Goal: Task Accomplishment & Management: Manage account settings

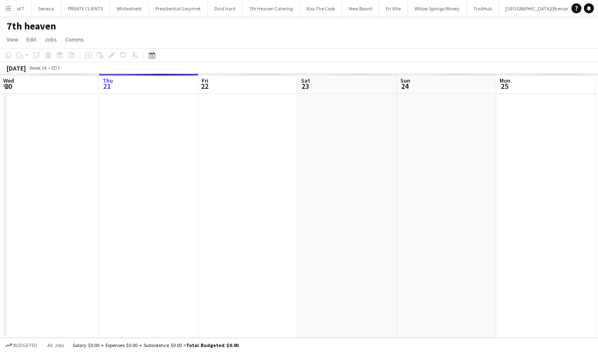
scroll to position [0, 241]
click at [8, 9] on app-icon "Menu" at bounding box center [8, 8] width 7 height 7
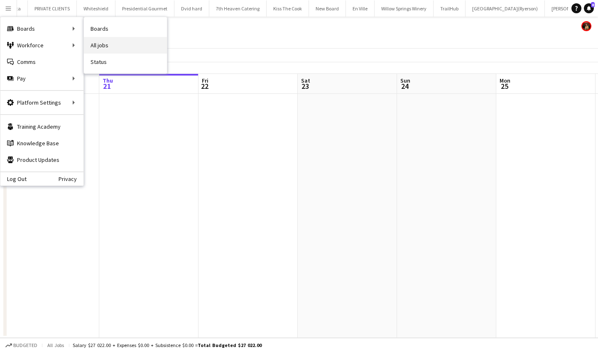
click at [104, 42] on link "All jobs" at bounding box center [125, 45] width 83 height 17
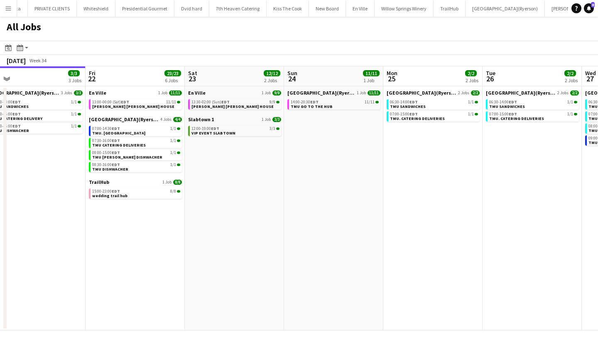
scroll to position [0, 327]
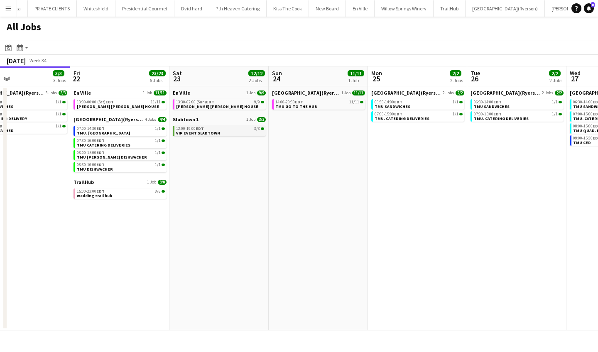
click at [201, 132] on span "VIP EVENT SLABTOWN" at bounding box center [198, 132] width 44 height 5
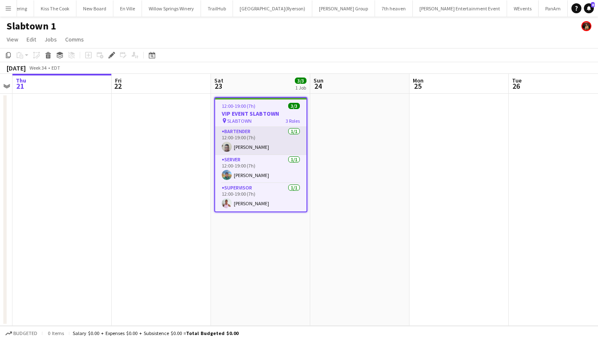
click at [261, 148] on app-card-role "BARTENDER 1/1 12:00-19:00 (7h) Rupert Rodrigues" at bounding box center [260, 141] width 91 height 28
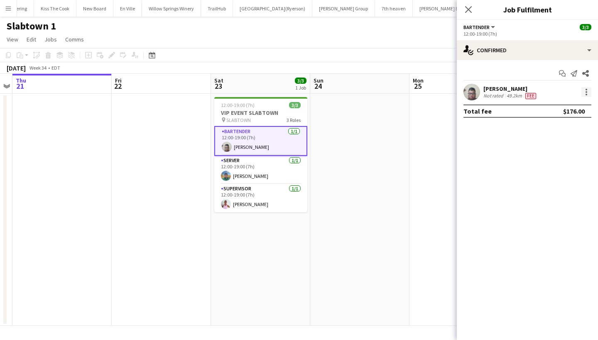
click at [588, 93] on div at bounding box center [586, 92] width 10 height 10
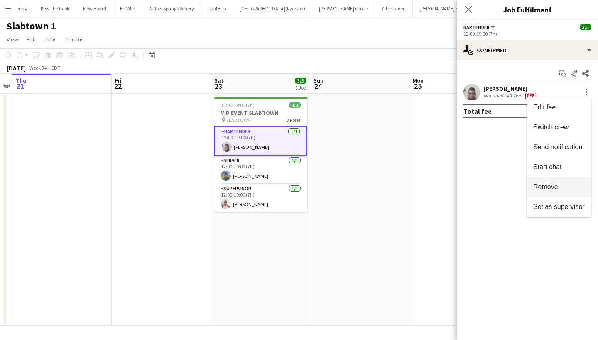
click at [566, 190] on span "Remove" at bounding box center [558, 186] width 51 height 7
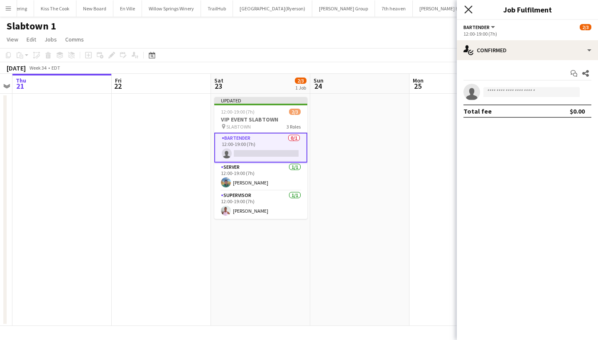
click at [470, 10] on icon "Close pop-in" at bounding box center [468, 9] width 8 height 8
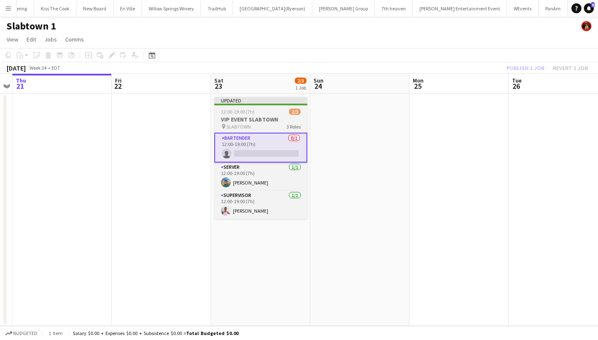
click at [262, 117] on h3 "VIP EVENT SLABTOWN" at bounding box center [260, 119] width 93 height 7
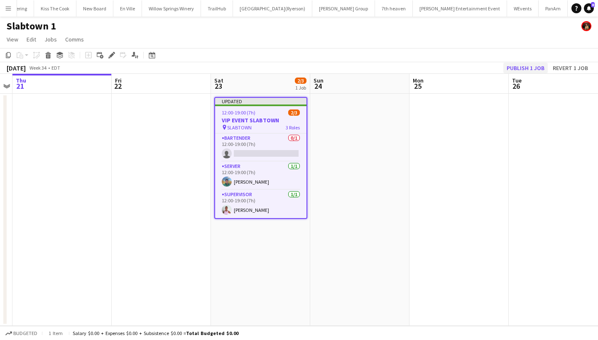
click at [522, 67] on button "Publish 1 job" at bounding box center [525, 68] width 44 height 11
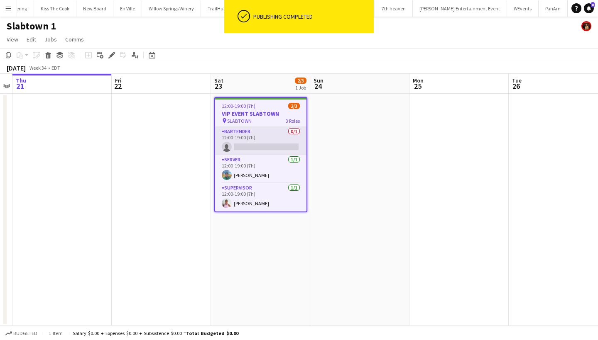
click at [269, 146] on app-card-role "BARTENDER 0/1 12:00-19:00 (7h) single-neutral-actions" at bounding box center [260, 141] width 91 height 28
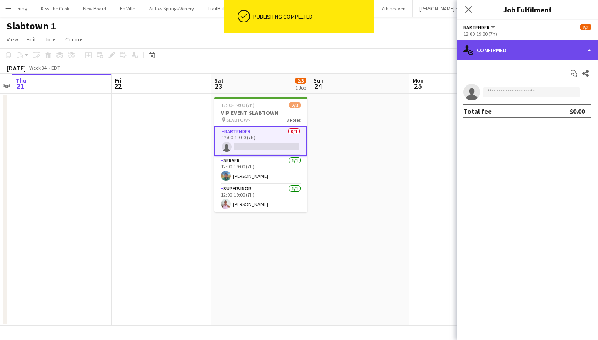
click at [519, 50] on div "single-neutral-actions-check-2 Confirmed" at bounding box center [527, 50] width 141 height 20
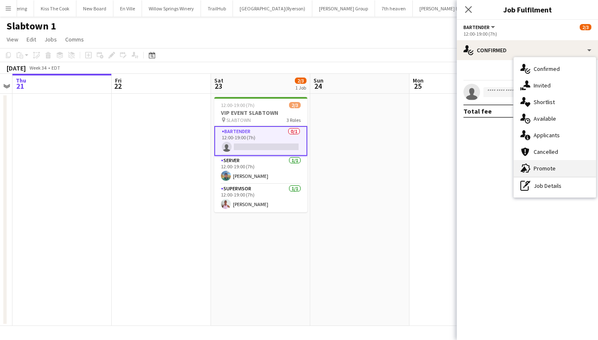
click at [539, 172] on div "advertising-megaphone Promote" at bounding box center [554, 168] width 82 height 17
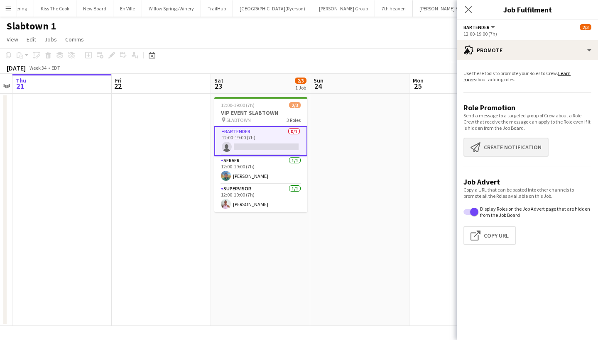
click at [513, 149] on button "Create notification Create notification" at bounding box center [505, 147] width 85 height 19
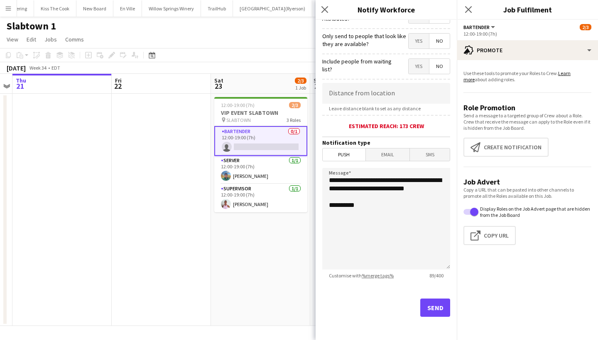
scroll to position [117, 0]
click at [431, 300] on button "Send" at bounding box center [435, 308] width 30 height 18
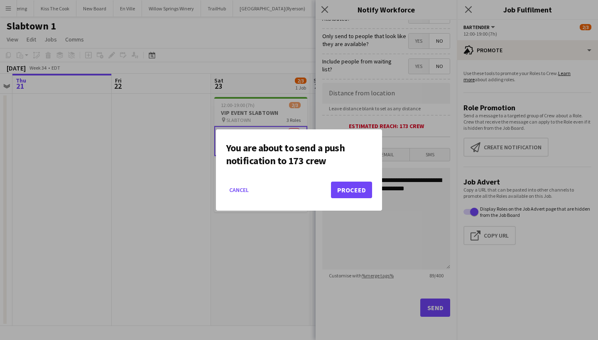
click at [357, 186] on button "Proceed" at bounding box center [351, 190] width 41 height 17
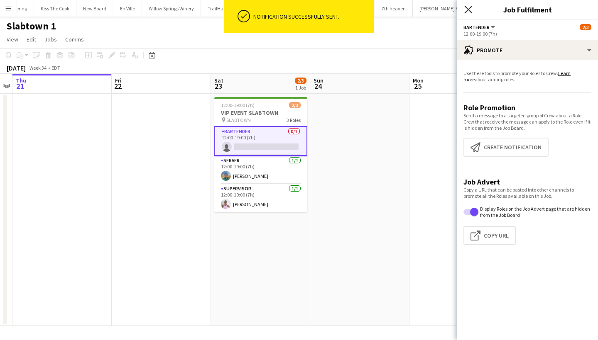
click at [467, 10] on icon at bounding box center [468, 9] width 8 height 8
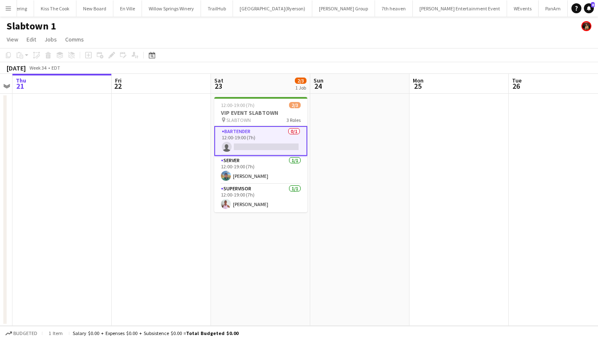
click at [8, 8] on app-icon "Menu" at bounding box center [8, 8] width 7 height 7
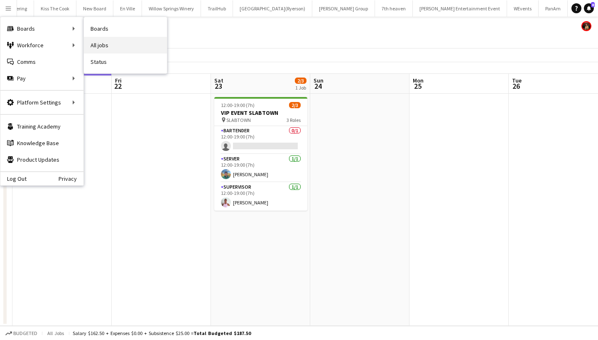
click at [140, 44] on link "All jobs" at bounding box center [125, 45] width 83 height 17
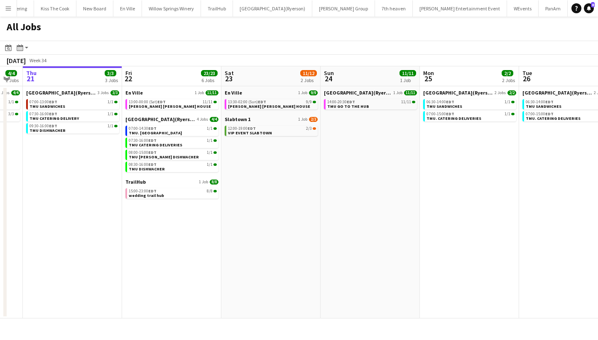
scroll to position [0, 281]
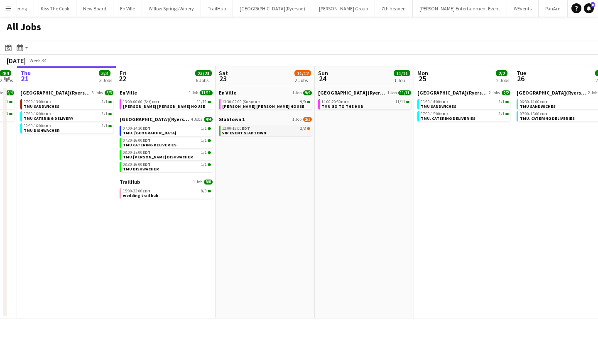
click at [246, 129] on span "EDT" at bounding box center [246, 128] width 8 height 5
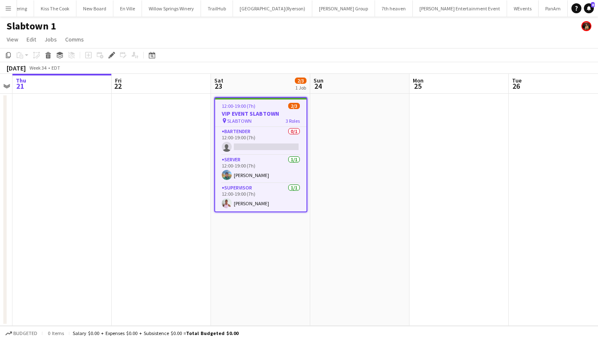
click at [7, 10] on app-icon "Menu" at bounding box center [8, 8] width 7 height 7
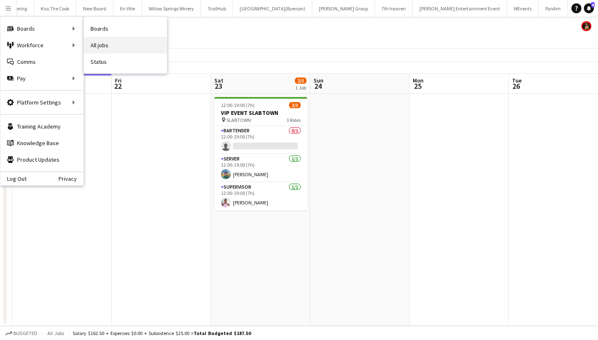
click at [120, 44] on link "All jobs" at bounding box center [125, 45] width 83 height 17
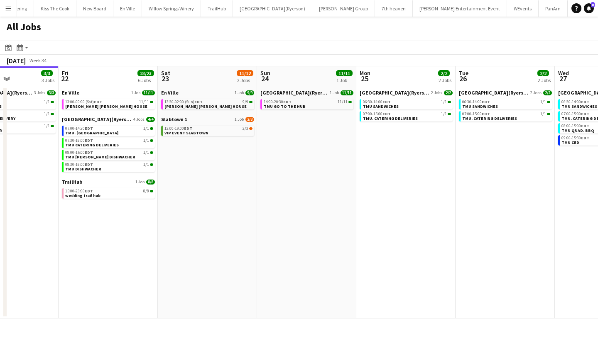
scroll to position [0, 342]
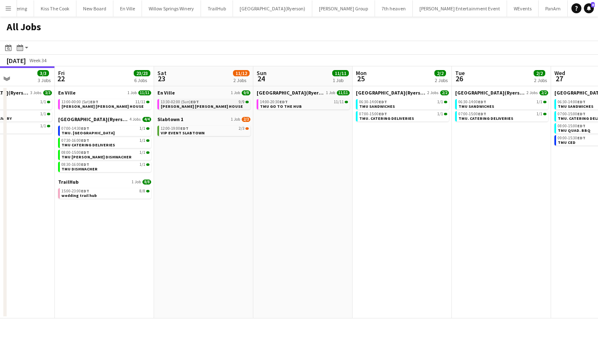
click at [206, 104] on div "13:30-02:00 (Sun) EDT 9/9" at bounding box center [205, 102] width 88 height 4
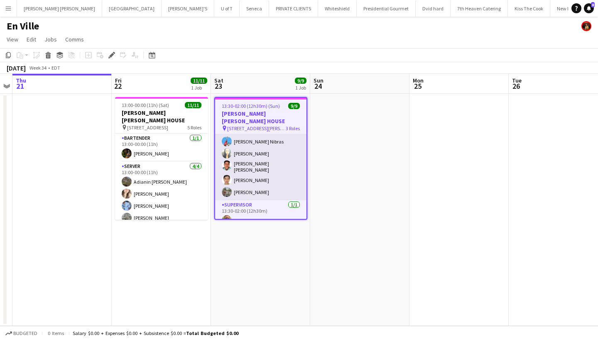
scroll to position [65, 0]
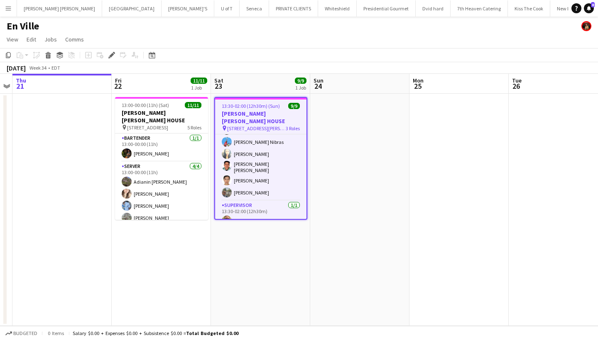
click at [9, 5] on app-icon "Menu" at bounding box center [8, 8] width 7 height 7
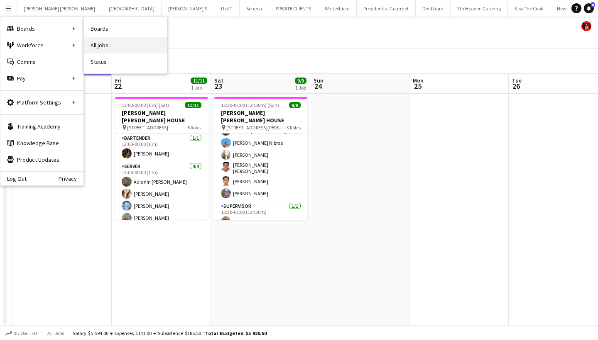
click at [111, 45] on link "All jobs" at bounding box center [125, 45] width 83 height 17
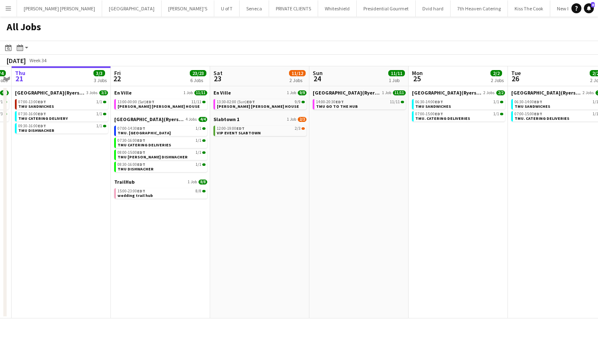
scroll to position [0, 318]
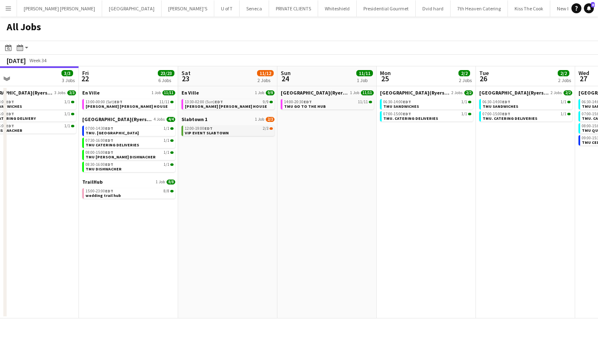
click at [233, 132] on link "12:00-19:00 EDT 2/3 VIP EVENT SLABTOWN" at bounding box center [229, 131] width 88 height 10
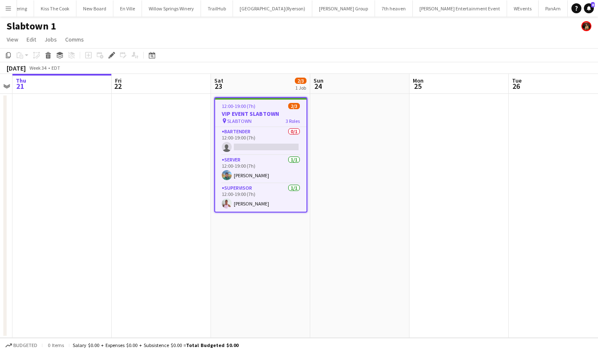
click at [10, 7] on app-icon "Menu" at bounding box center [8, 8] width 7 height 7
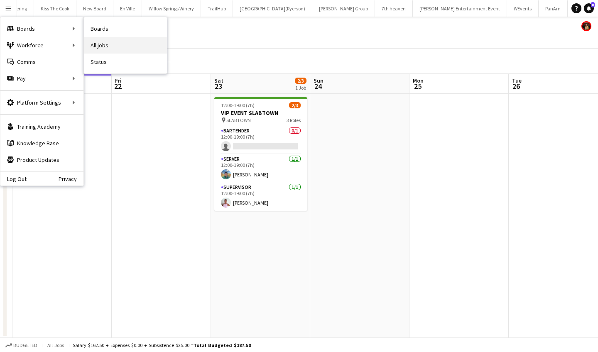
click at [119, 50] on link "All jobs" at bounding box center [125, 45] width 83 height 17
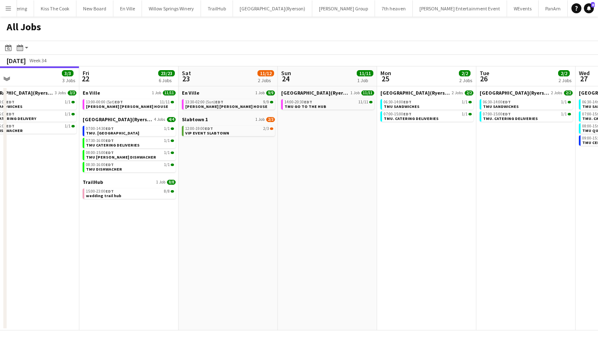
scroll to position [0, 336]
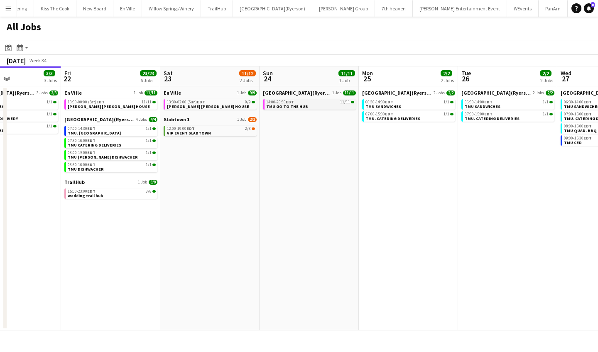
click at [290, 108] on span "TMU GO TO THE HUB" at bounding box center [287, 106] width 42 height 5
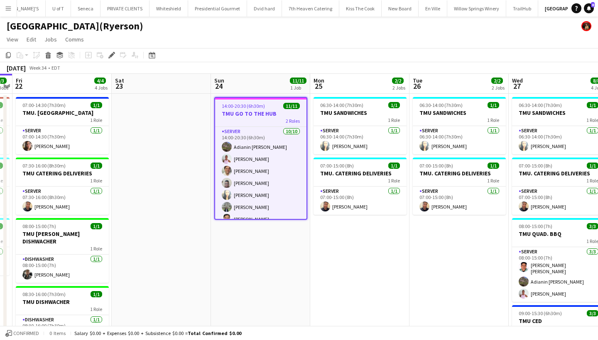
click at [8, 10] on app-icon "Menu" at bounding box center [8, 8] width 7 height 7
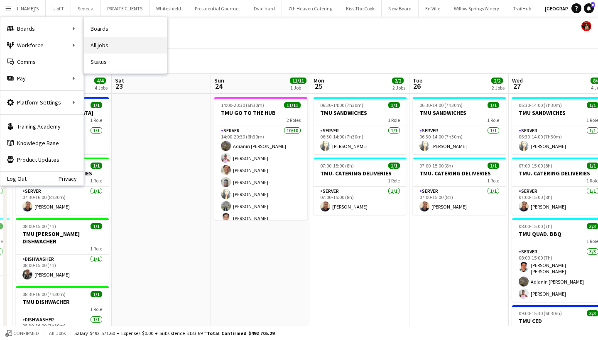
click at [112, 42] on link "All jobs" at bounding box center [125, 45] width 83 height 17
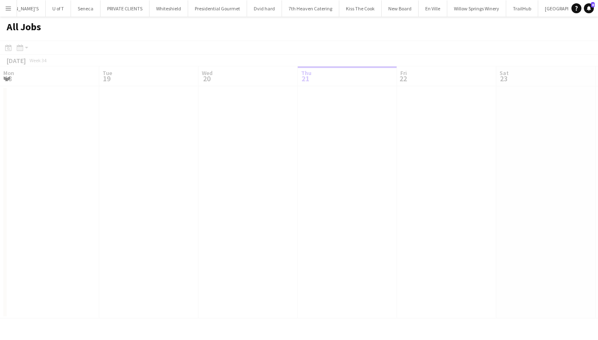
scroll to position [0, 198]
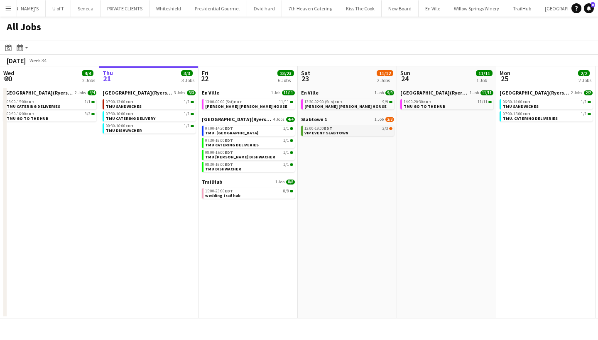
click at [334, 132] on span "VIP EVENT SLABTOWN" at bounding box center [326, 132] width 44 height 5
click at [425, 103] on span "EDT" at bounding box center [427, 101] width 8 height 5
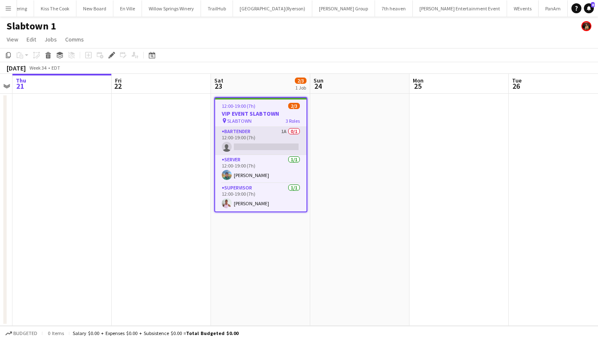
click at [267, 148] on app-card-role "BARTENDER 1A 0/1 12:00-19:00 (7h) single-neutral-actions" at bounding box center [260, 141] width 91 height 28
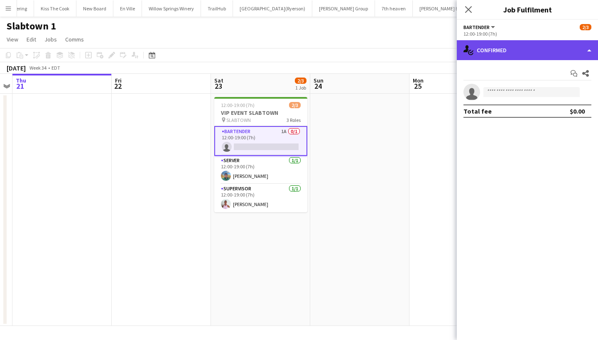
click at [516, 53] on div "single-neutral-actions-check-2 Confirmed" at bounding box center [527, 50] width 141 height 20
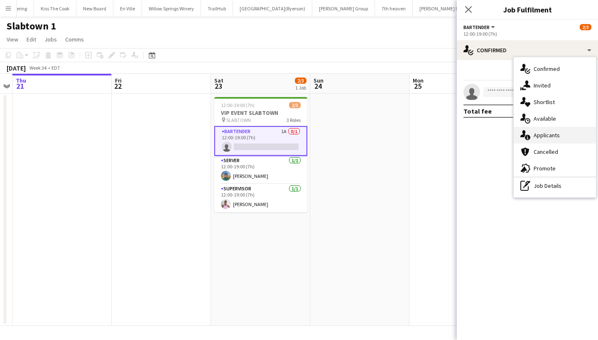
click at [556, 129] on div "single-neutral-actions-information Applicants" at bounding box center [554, 135] width 82 height 17
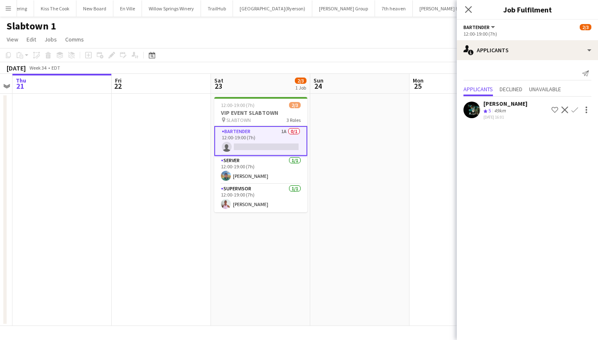
click at [242, 147] on app-card-role "BARTENDER 1A 0/1 12:00-19:00 (7h) single-neutral-actions" at bounding box center [260, 141] width 93 height 30
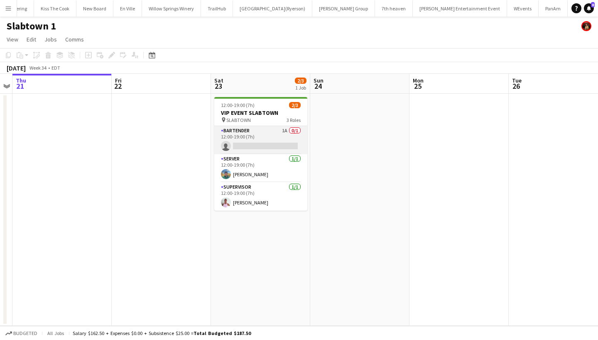
click at [242, 147] on app-card-role "BARTENDER 1A 0/1 12:00-19:00 (7h) single-neutral-actions" at bounding box center [260, 140] width 93 height 28
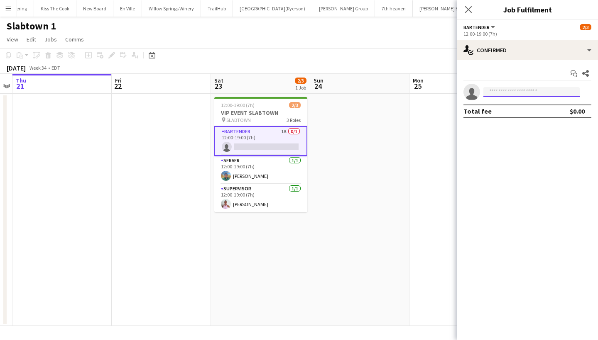
click at [524, 93] on input at bounding box center [531, 92] width 96 height 10
type input "*****"
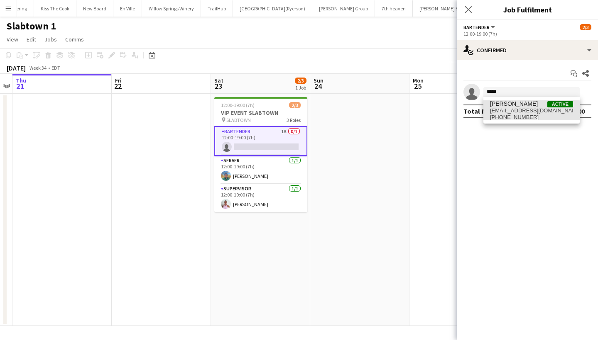
drag, startPoint x: 524, startPoint y: 93, endPoint x: 524, endPoint y: 112, distance: 19.5
click at [524, 112] on span "rupert_rodrigues@yahoo.co.in" at bounding box center [531, 110] width 83 height 7
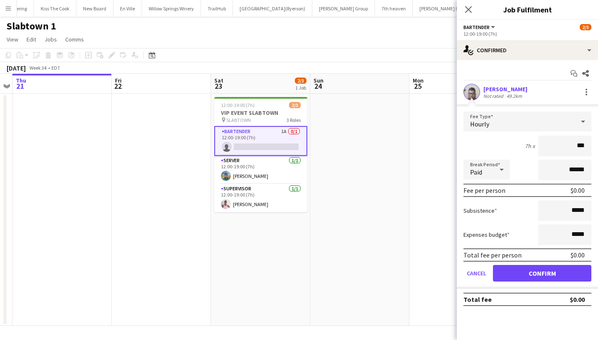
type input "**"
type input "***"
click at [550, 275] on button "Confirm" at bounding box center [542, 273] width 98 height 17
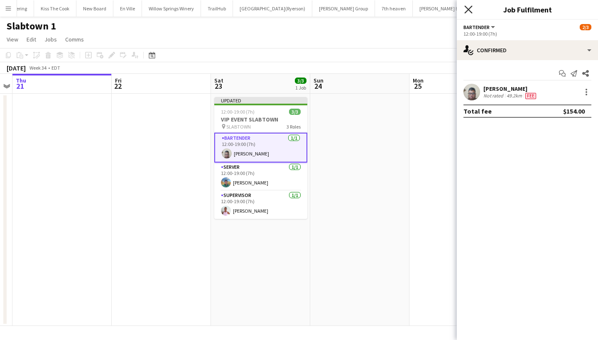
click at [468, 6] on icon "Close pop-in" at bounding box center [468, 9] width 8 height 8
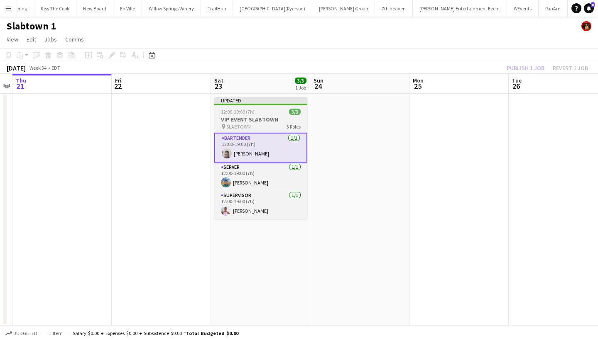
click at [280, 107] on app-job-card "Updated 12:00-19:00 (7h) 3/3 VIP EVENT SLABTOWN pin SLABTOWN 3 Roles BARTENDER …" at bounding box center [260, 158] width 93 height 122
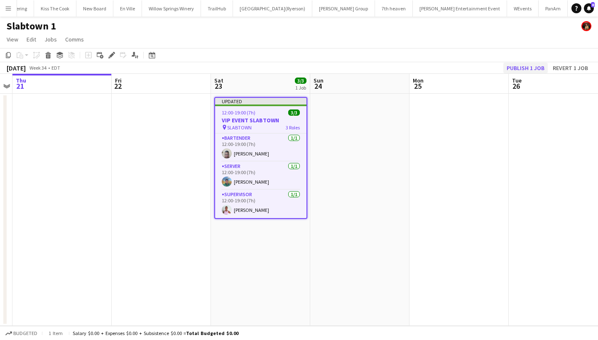
click at [524, 67] on button "Publish 1 job" at bounding box center [525, 68] width 44 height 11
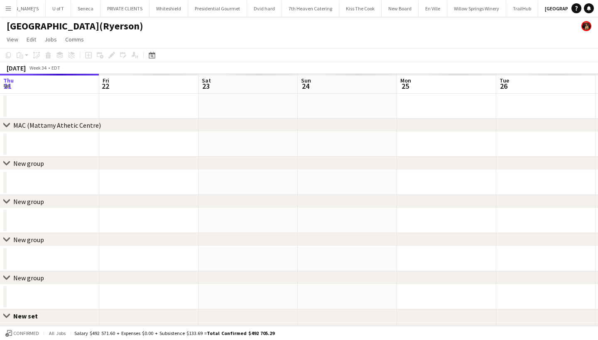
scroll to position [0, 285]
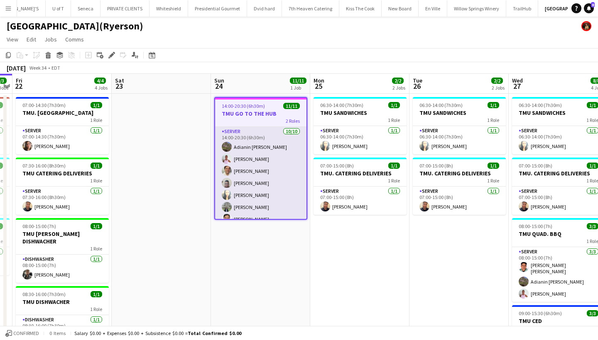
click at [247, 183] on app-card-role "SERVER [DATE] 14:00-20:30 (6h30m) Adianin [PERSON_NAME] [PERSON_NAME] [PERSON_N…" at bounding box center [260, 195] width 91 height 137
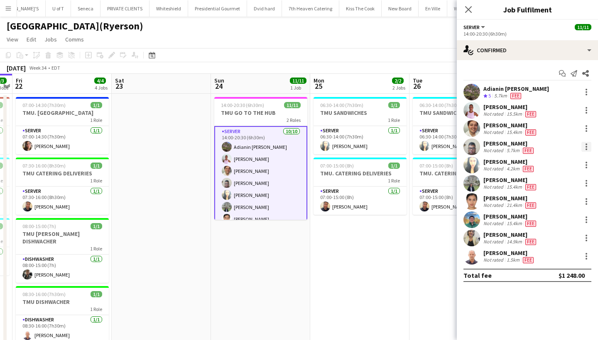
click at [586, 145] on div at bounding box center [586, 147] width 10 height 10
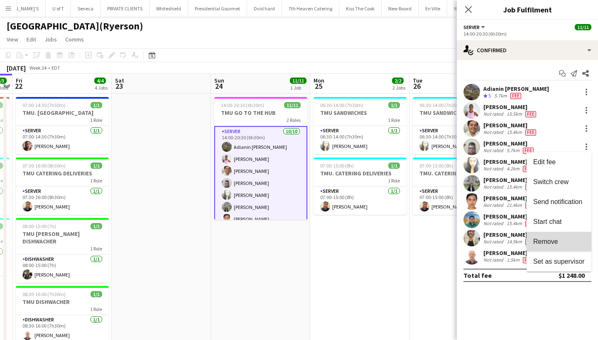
click at [549, 242] on span "Remove" at bounding box center [545, 241] width 25 height 7
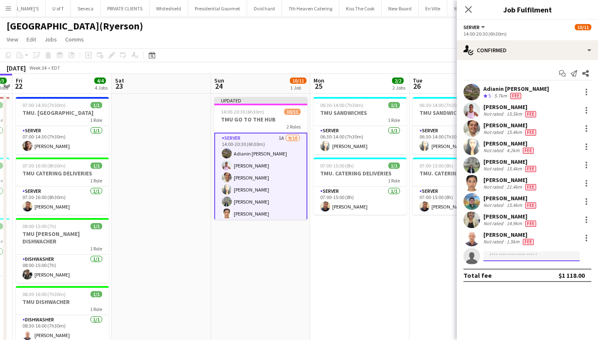
click at [534, 258] on input at bounding box center [531, 256] width 96 height 10
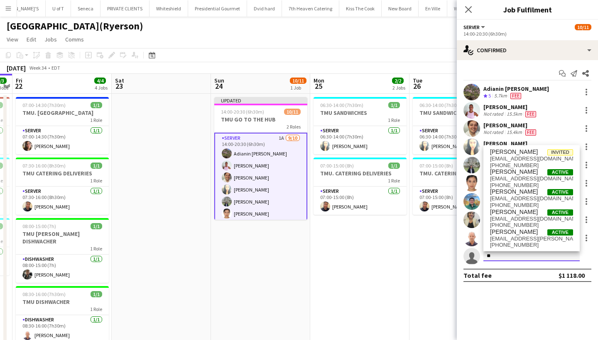
type input "*"
click at [466, 9] on icon "Close pop-in" at bounding box center [468, 9] width 8 height 8
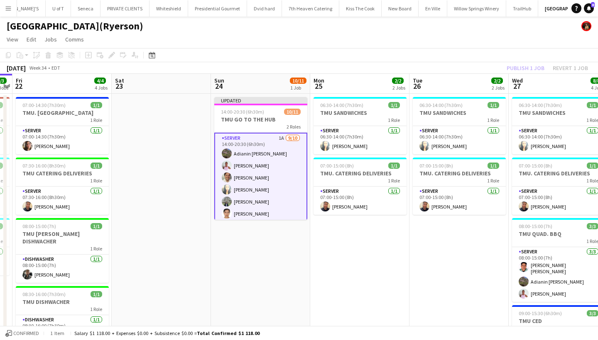
click at [527, 68] on div "Publish 1 job Revert 1 job" at bounding box center [546, 68] width 101 height 11
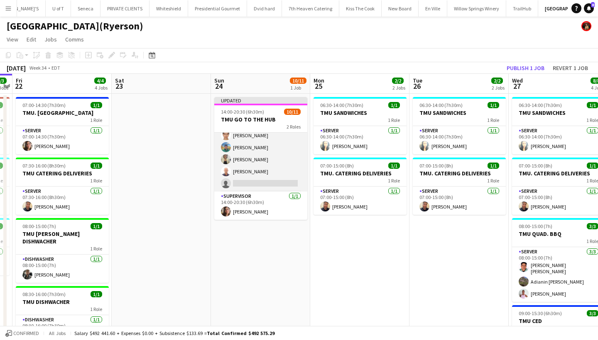
scroll to position [78, 0]
click at [247, 183] on app-card-role "SERVER 1A [DATE] 14:00-20:30 (6h30m) Adianin [PERSON_NAME] [PERSON_NAME] [PERSO…" at bounding box center [260, 123] width 93 height 137
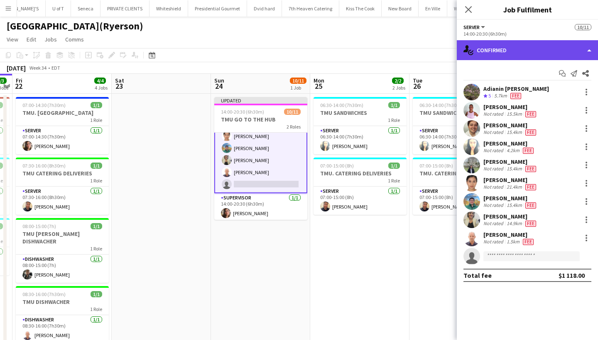
click at [543, 55] on div "single-neutral-actions-check-2 Confirmed" at bounding box center [527, 50] width 141 height 20
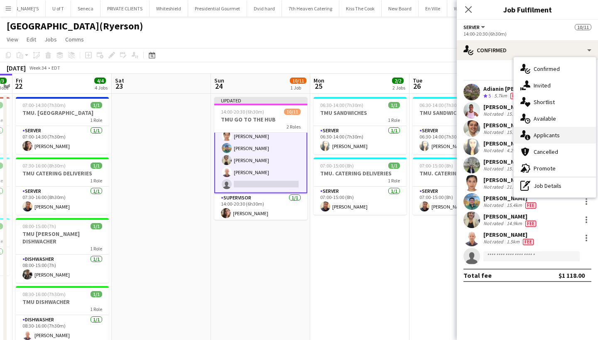
click at [567, 137] on div "single-neutral-actions-information Applicants" at bounding box center [554, 135] width 82 height 17
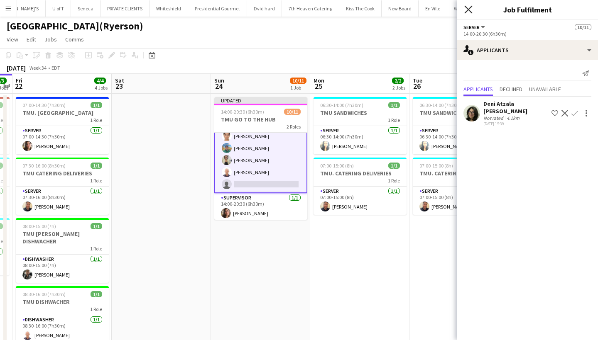
click at [467, 7] on icon "Close pop-in" at bounding box center [468, 9] width 8 height 8
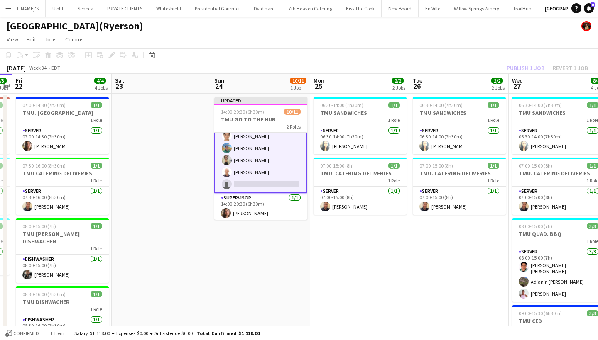
click at [270, 183] on app-card-role "SERVER 1A [DATE] 14:00-20:30 (6h30m) Adianin [PERSON_NAME] [PERSON_NAME] [PERSO…" at bounding box center [260, 124] width 93 height 138
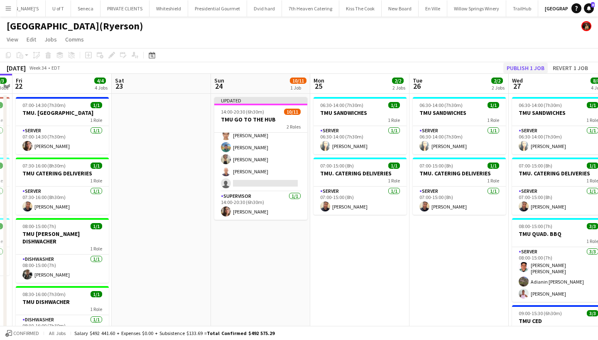
click at [516, 66] on button "Publish 1 job" at bounding box center [525, 68] width 44 height 11
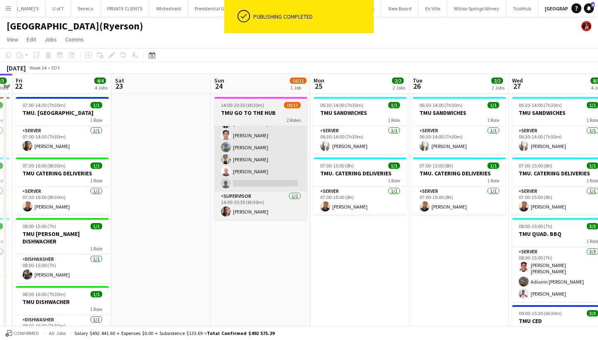
scroll to position [71, 0]
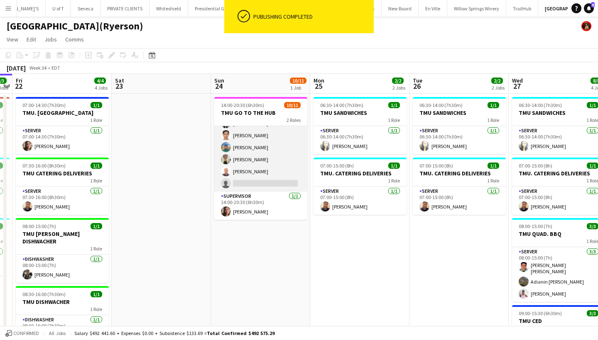
click at [250, 181] on app-card-role "SERVER 1A [DATE] 14:00-20:30 (6h30m) Adianin [PERSON_NAME] [PERSON_NAME] [PERSO…" at bounding box center [260, 123] width 93 height 137
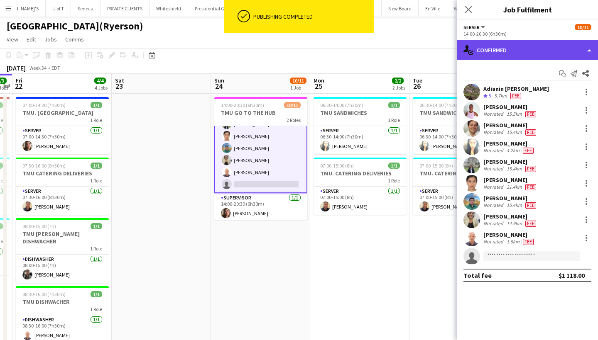
click at [533, 41] on div "single-neutral-actions-check-2 Confirmed" at bounding box center [527, 50] width 141 height 20
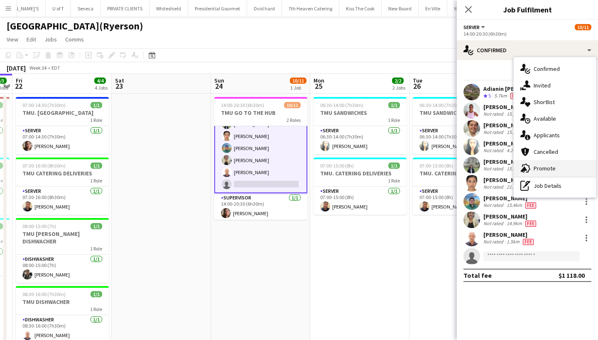
click at [554, 171] on div "advertising-megaphone Promote" at bounding box center [554, 168] width 82 height 17
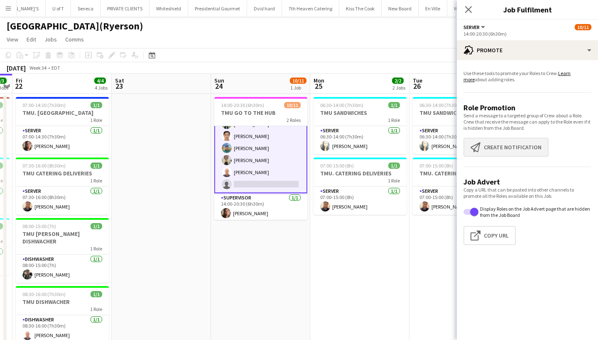
click at [530, 151] on button "Create notification Create notification" at bounding box center [505, 147] width 85 height 19
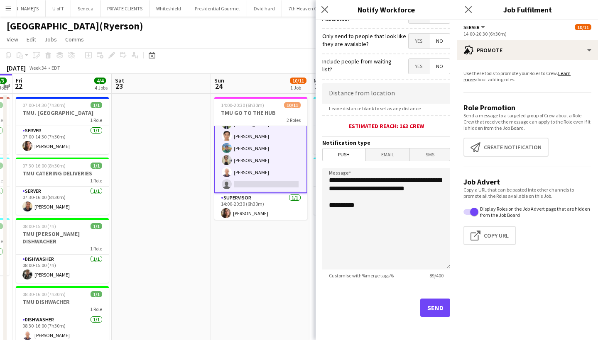
scroll to position [117, 0]
click at [433, 303] on button "Send" at bounding box center [435, 308] width 30 height 18
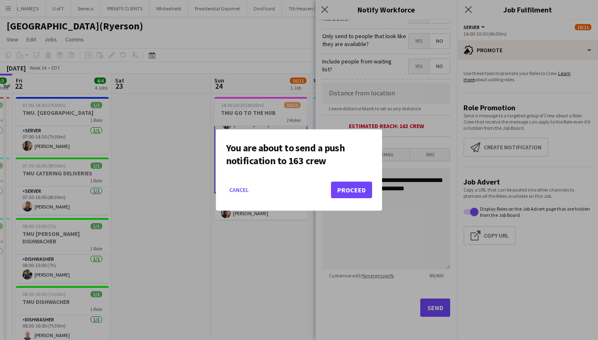
click at [349, 190] on button "Proceed" at bounding box center [351, 190] width 41 height 17
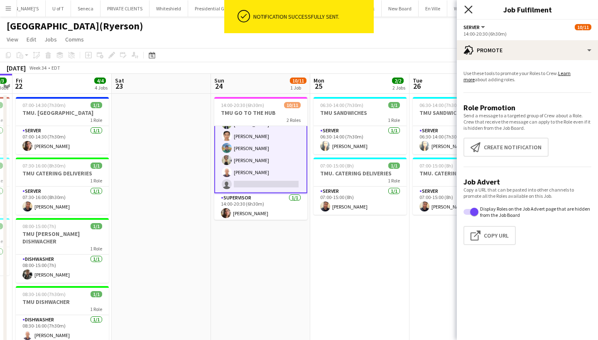
click at [469, 9] on icon at bounding box center [468, 9] width 8 height 8
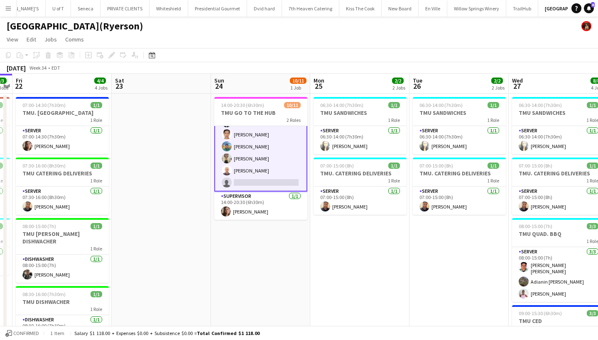
scroll to position [73, 0]
click at [262, 183] on app-card-role "SERVER 1A [DATE] 14:00-20:30 (6h30m) Adianin [PERSON_NAME] [PERSON_NAME] [PERSO…" at bounding box center [260, 123] width 93 height 138
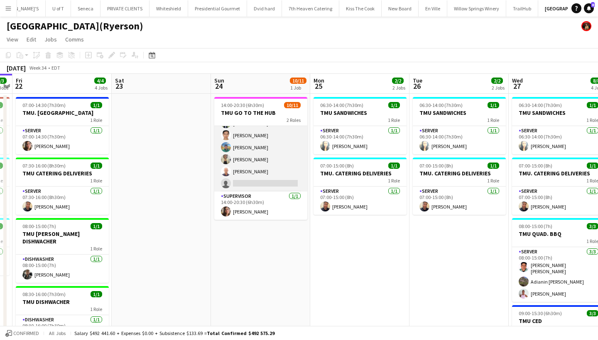
scroll to position [71, 0]
click at [267, 185] on app-card-role "SERVER 3A [DATE] 14:00-20:30 (6h30m) Adianin [PERSON_NAME] [PERSON_NAME] [PERSO…" at bounding box center [260, 123] width 93 height 137
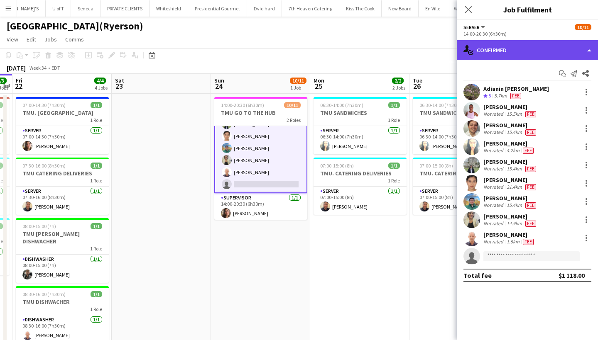
click at [512, 54] on div "single-neutral-actions-check-2 Confirmed" at bounding box center [527, 50] width 141 height 20
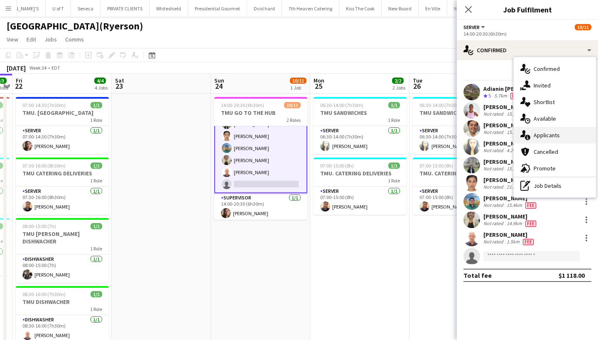
click at [557, 132] on div "single-neutral-actions-information Applicants" at bounding box center [554, 135] width 82 height 17
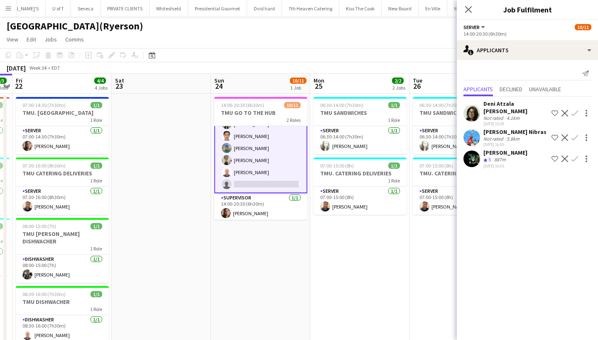
click at [575, 134] on app-icon "Confirm" at bounding box center [574, 137] width 7 height 7
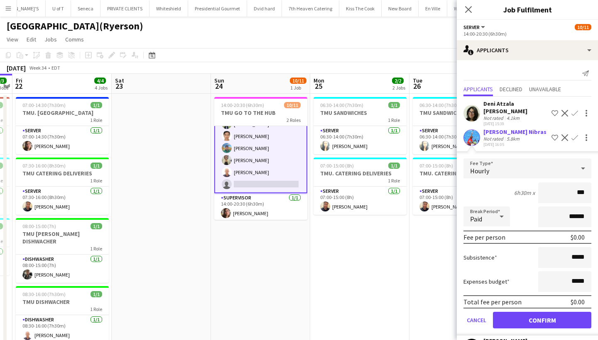
type input "**"
type input "***"
click at [520, 312] on button "Confirm" at bounding box center [542, 320] width 98 height 17
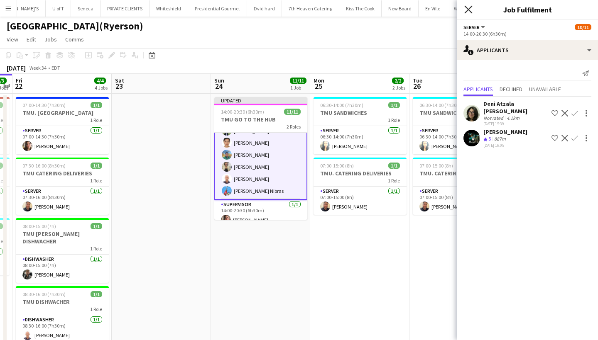
click at [468, 8] on icon "Close pop-in" at bounding box center [468, 9] width 8 height 8
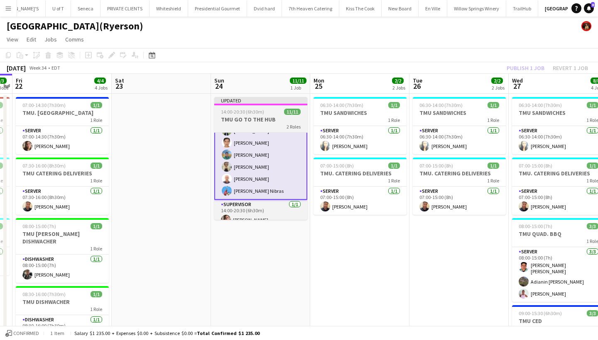
click at [282, 108] on app-job-card "Updated 14:00-20:30 (6h30m) 11/11 TMU GO TO THE HUB 2 Roles SERVER [DATE] 14:00…" at bounding box center [260, 158] width 93 height 123
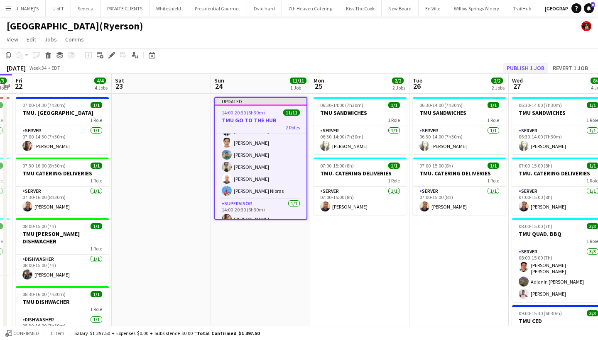
click at [529, 71] on button "Publish 1 job" at bounding box center [525, 68] width 44 height 11
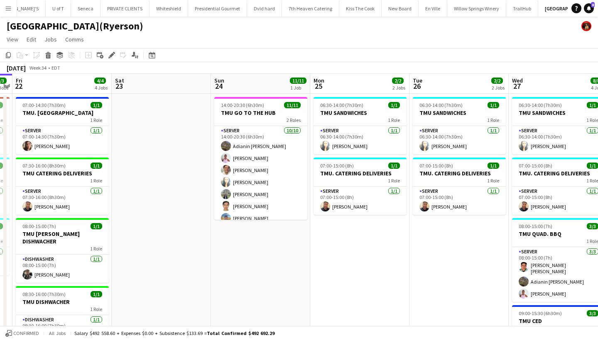
click at [10, 7] on app-icon "Menu" at bounding box center [8, 8] width 7 height 7
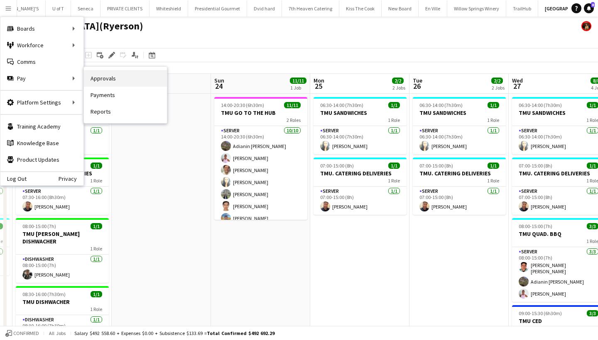
click at [114, 79] on link "Approvals" at bounding box center [125, 78] width 83 height 17
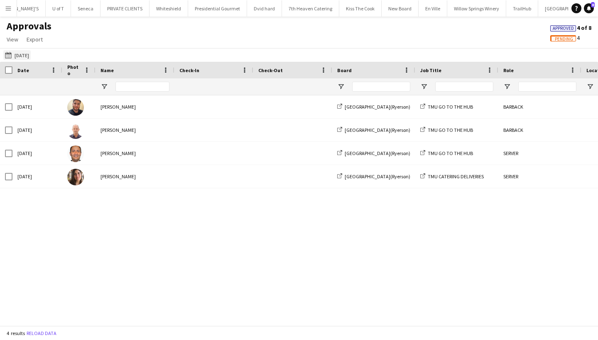
click at [7, 56] on app-icon "[DATE]" at bounding box center [10, 55] width 10 height 7
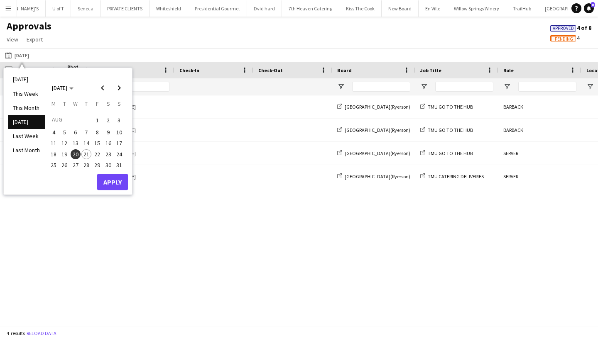
click at [88, 149] on span "21" at bounding box center [86, 154] width 10 height 10
click at [112, 183] on button "Apply" at bounding box center [112, 182] width 31 height 17
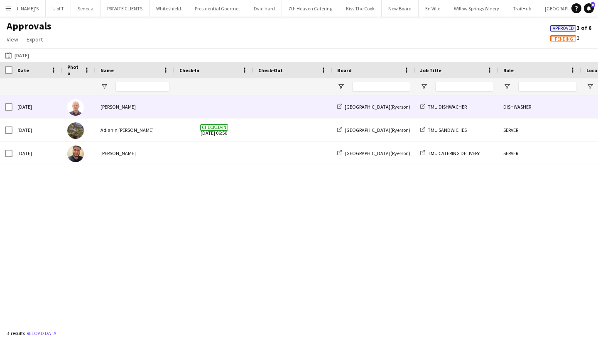
click at [149, 107] on div "[PERSON_NAME]" at bounding box center [134, 106] width 79 height 23
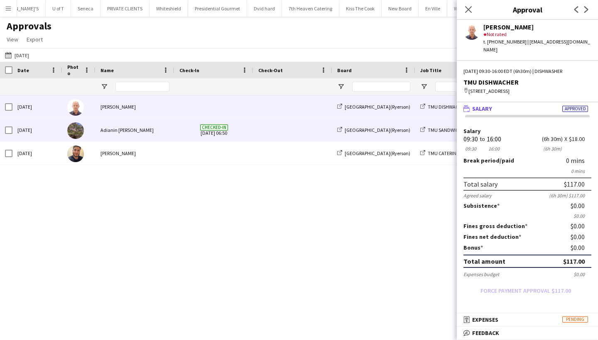
click at [148, 131] on div "Adianin [PERSON_NAME]" at bounding box center [134, 130] width 79 height 23
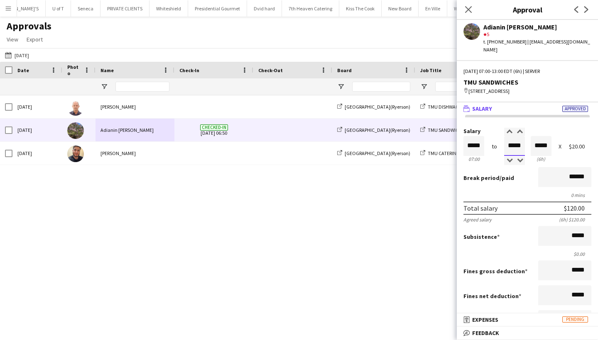
click at [524, 137] on input "*****" at bounding box center [514, 146] width 21 height 20
type input "*****"
click at [508, 128] on div at bounding box center [509, 132] width 10 height 8
type input "*****"
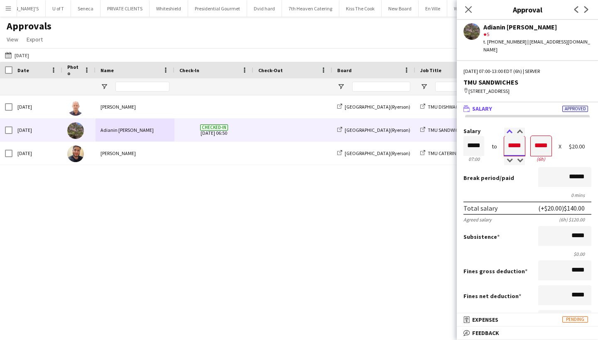
type input "*****"
click at [508, 128] on div at bounding box center [509, 132] width 10 height 8
type input "*****"
click at [508, 128] on div at bounding box center [509, 132] width 10 height 8
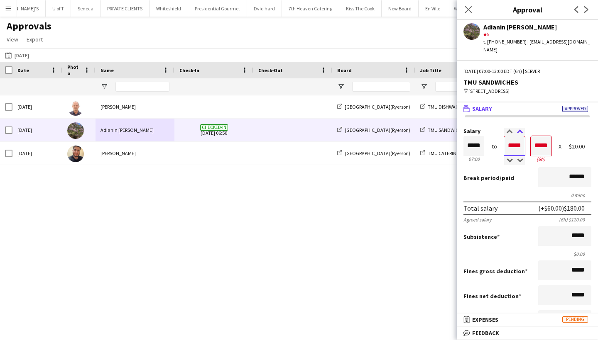
type input "*****"
click at [521, 128] on div at bounding box center [519, 132] width 10 height 8
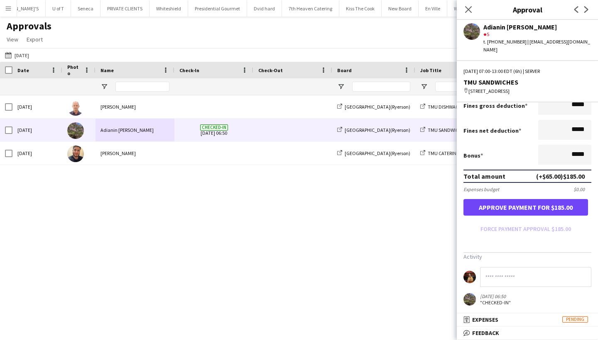
click at [521, 204] on button "Approve payment for $185.00" at bounding box center [525, 207] width 125 height 17
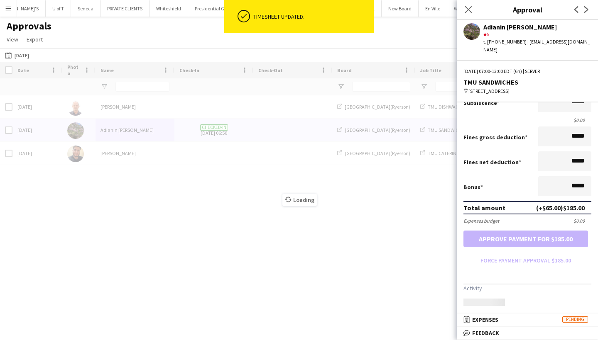
scroll to position [130, 0]
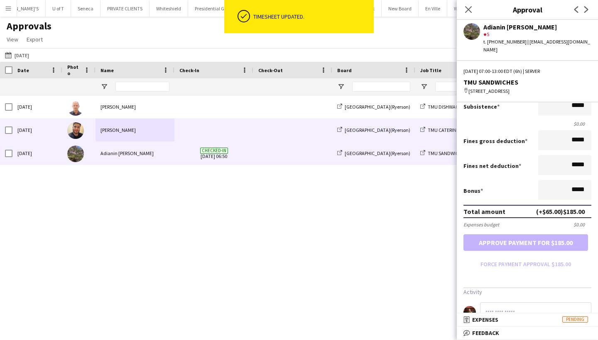
click at [202, 124] on span at bounding box center [213, 130] width 69 height 23
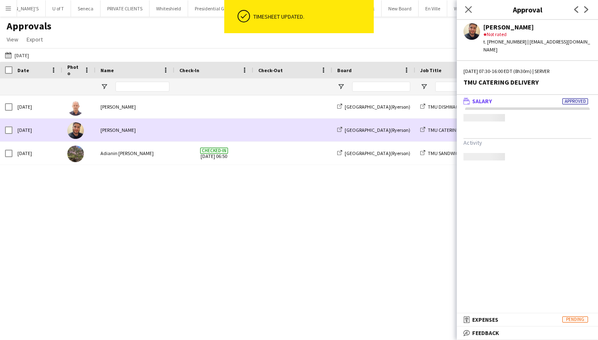
scroll to position [0, 0]
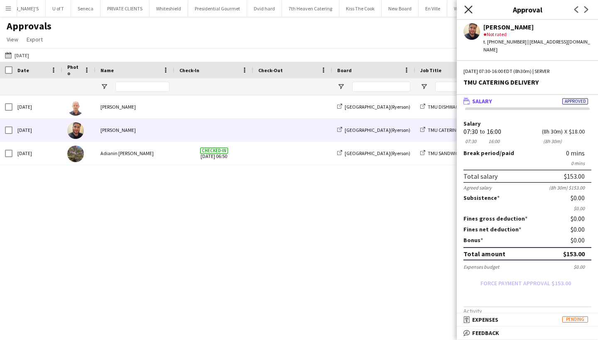
click at [465, 7] on icon "Close pop-in" at bounding box center [468, 9] width 8 height 8
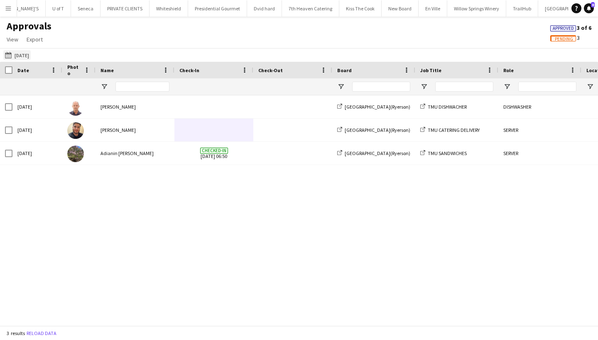
click at [7, 56] on app-icon "[DATE]" at bounding box center [10, 55] width 10 height 7
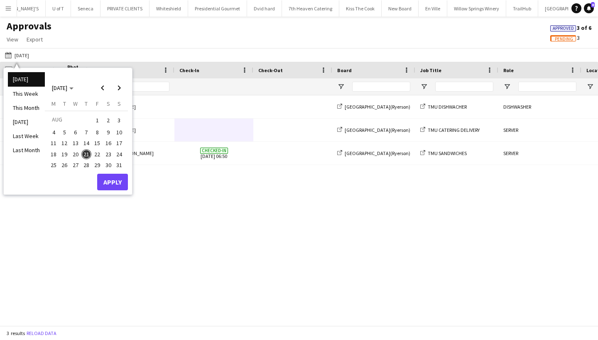
click at [75, 153] on span "20" at bounding box center [76, 154] width 10 height 10
click at [110, 132] on span "9" at bounding box center [108, 132] width 10 height 10
click at [117, 179] on button "Apply" at bounding box center [112, 182] width 31 height 17
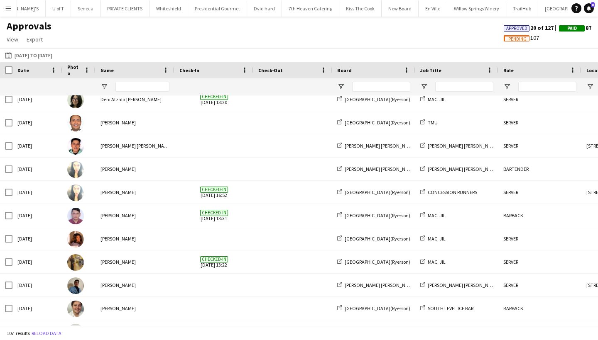
scroll to position [328, 0]
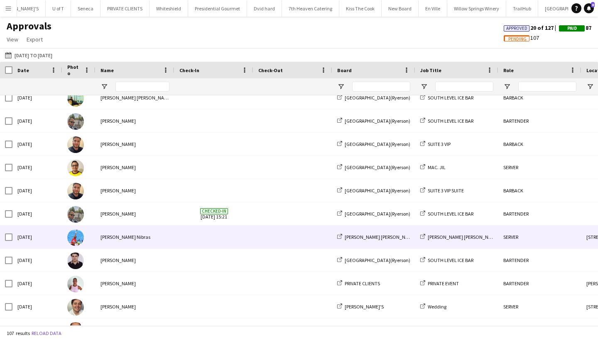
click at [147, 236] on div "[PERSON_NAME] Nibras" at bounding box center [134, 237] width 79 height 23
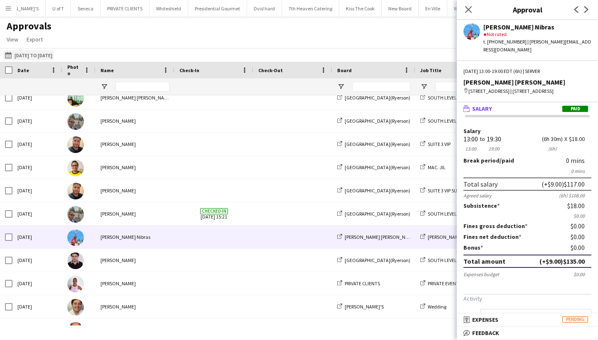
click at [9, 54] on app-icon "[DATE]" at bounding box center [10, 55] width 10 height 7
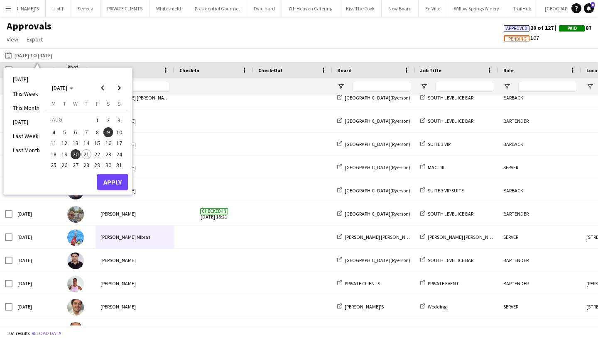
click at [122, 130] on span "10" at bounding box center [119, 132] width 10 height 10
click at [118, 177] on button "Apply" at bounding box center [112, 182] width 31 height 17
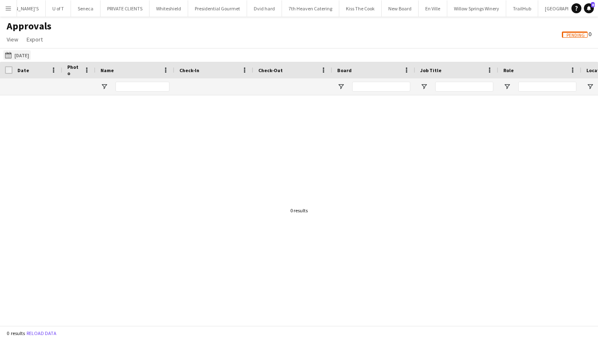
click at [6, 55] on app-icon "[DATE]" at bounding box center [10, 55] width 10 height 7
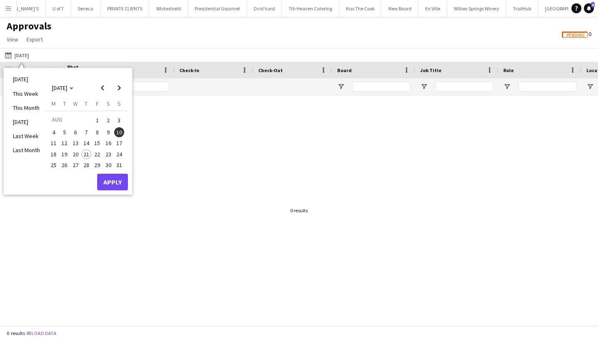
click at [120, 141] on span "17" at bounding box center [119, 144] width 10 height 10
click at [120, 182] on button "Apply" at bounding box center [112, 182] width 31 height 17
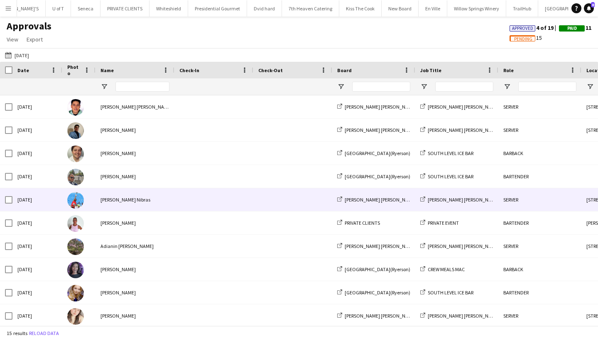
click at [146, 196] on div "[PERSON_NAME] Nibras" at bounding box center [134, 199] width 79 height 23
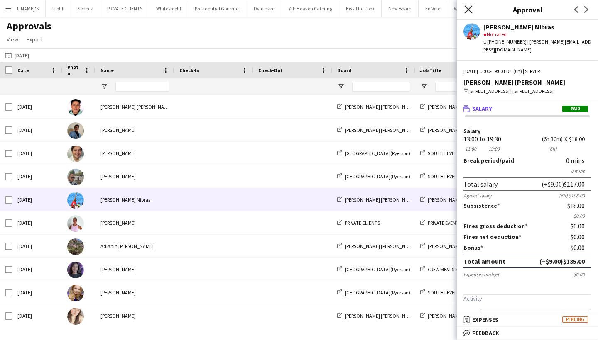
click at [469, 8] on icon "Close pop-in" at bounding box center [468, 9] width 8 height 8
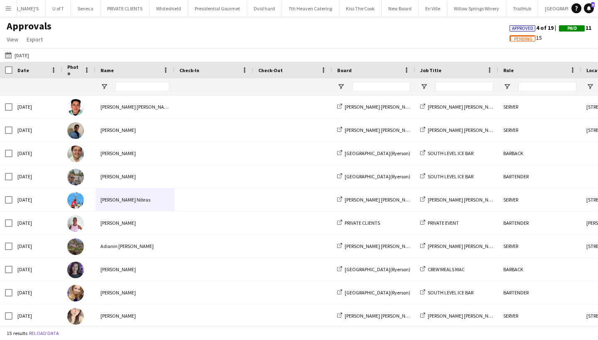
click at [9, 7] on app-icon "Menu" at bounding box center [8, 8] width 7 height 7
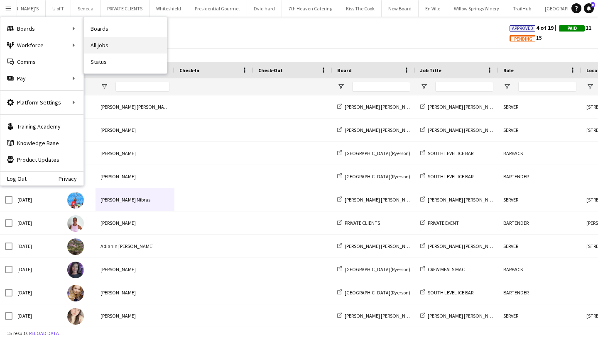
click at [113, 42] on link "All jobs" at bounding box center [125, 45] width 83 height 17
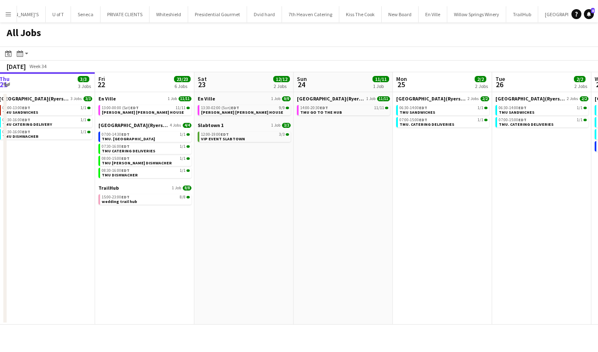
scroll to position [0, 300]
